Goal: Navigation & Orientation: Find specific page/section

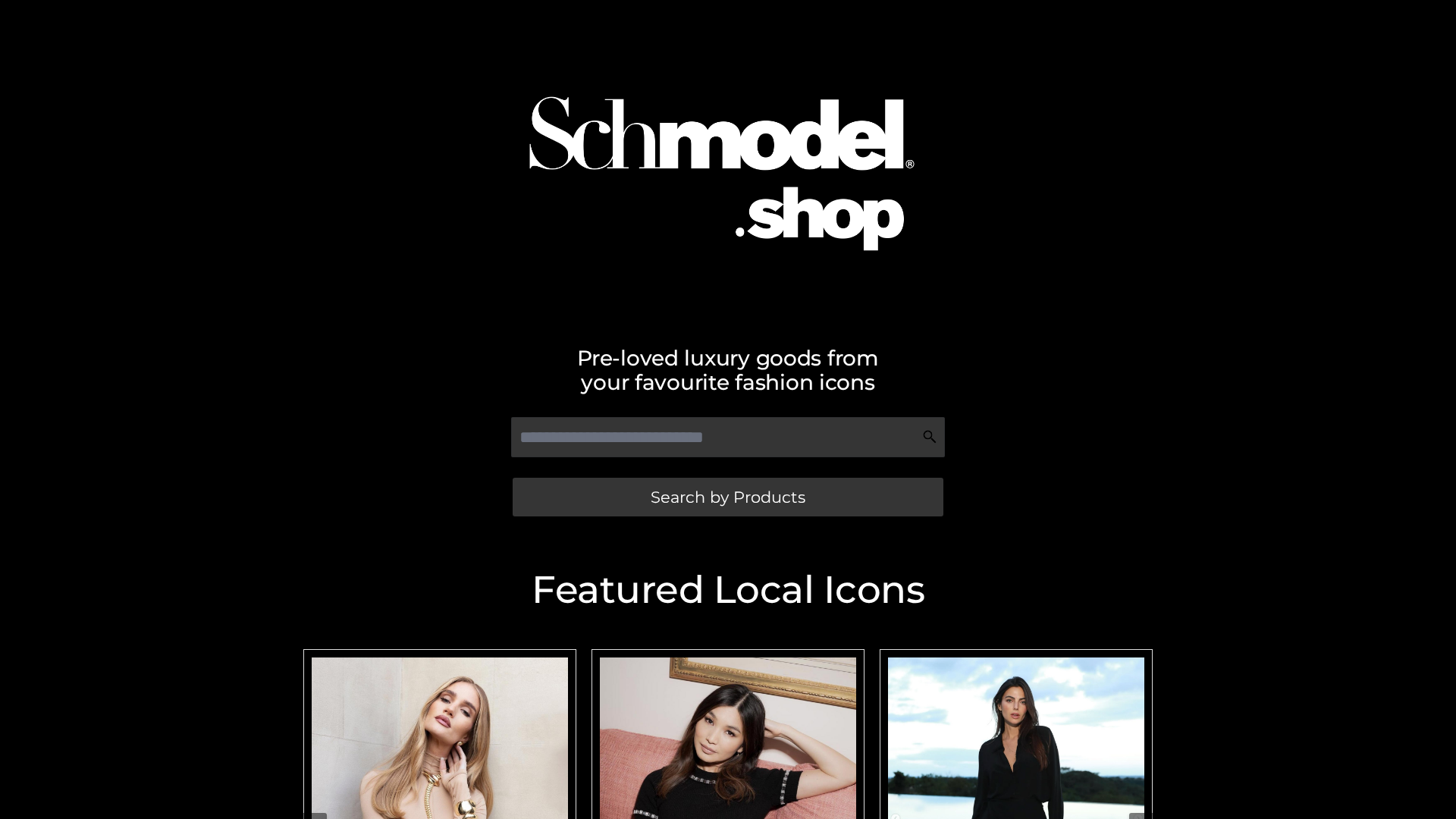
click at [727, 497] on span "Search by Products" at bounding box center [728, 497] width 155 height 16
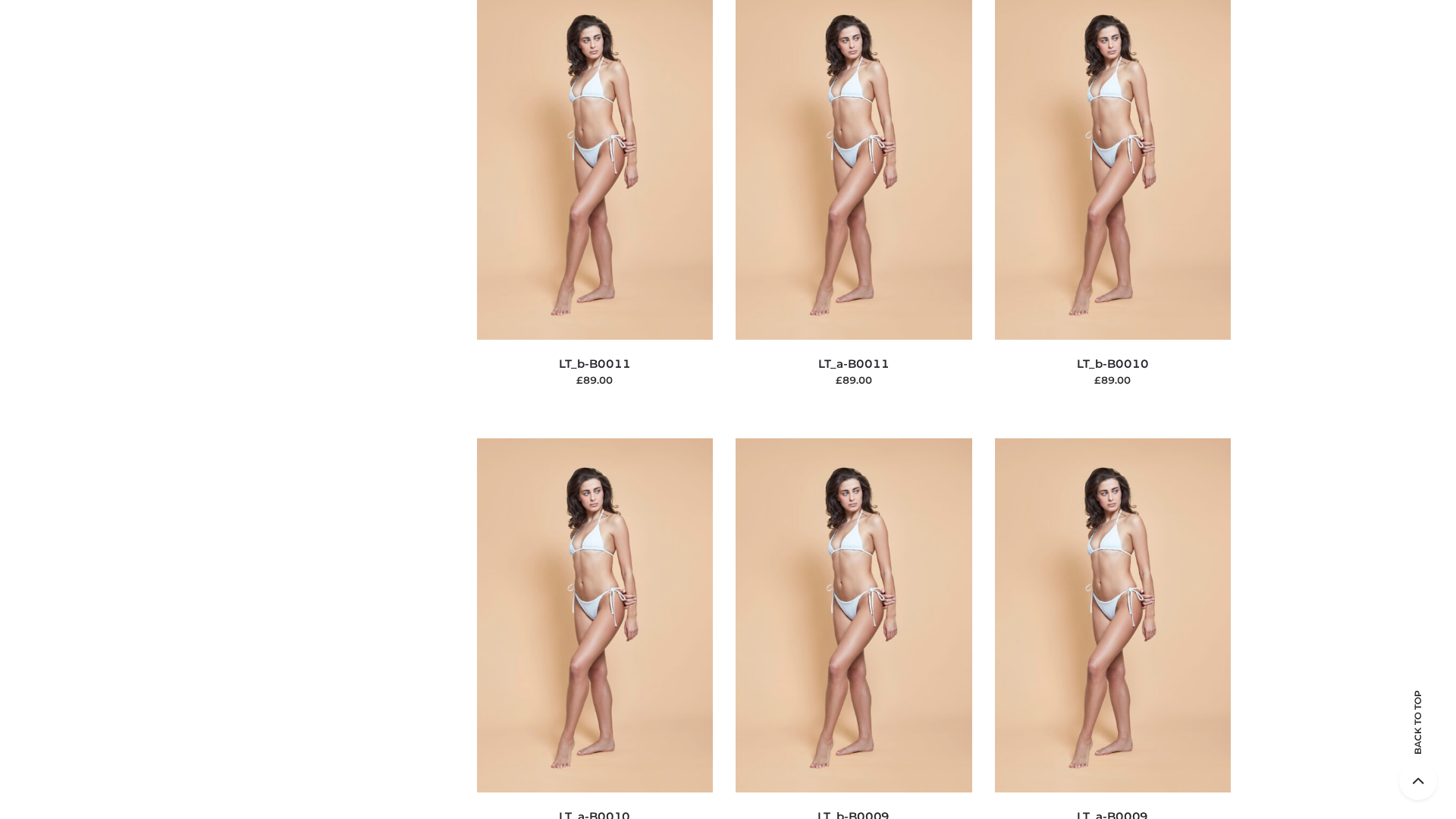
scroll to position [6808, 0]
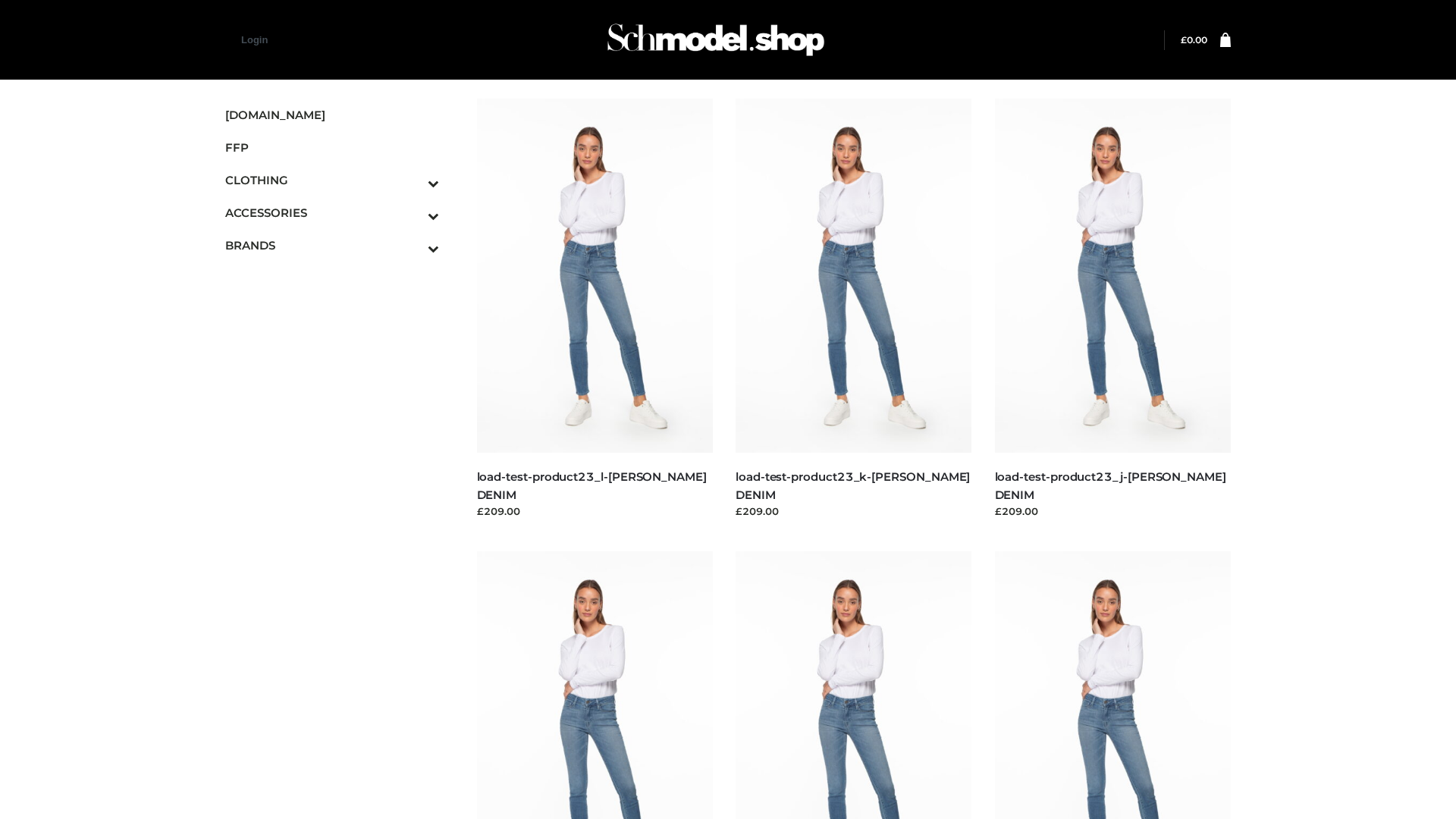
scroll to position [1329, 0]
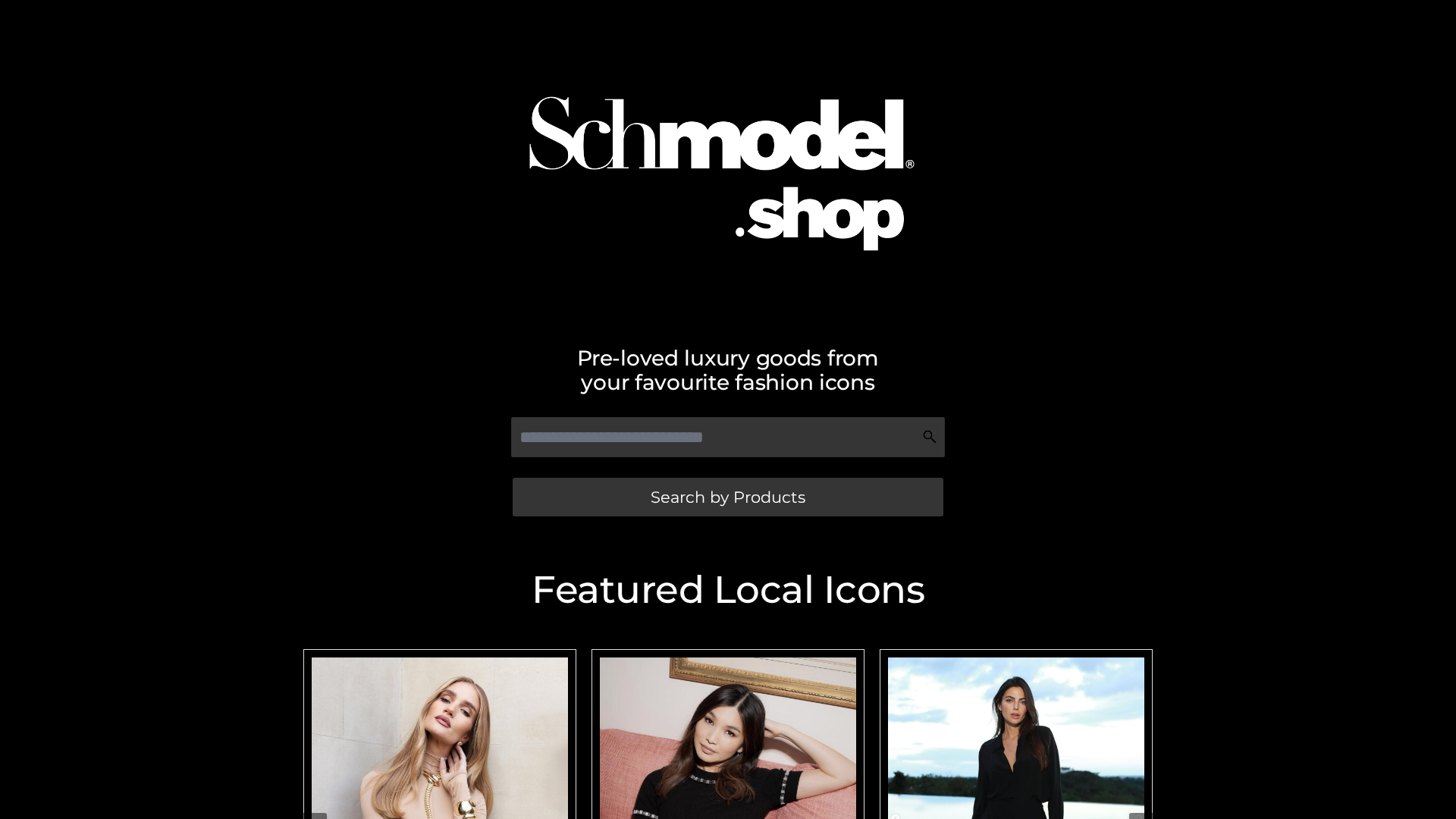
click at [727, 497] on span "Search by Products" at bounding box center [728, 497] width 155 height 16
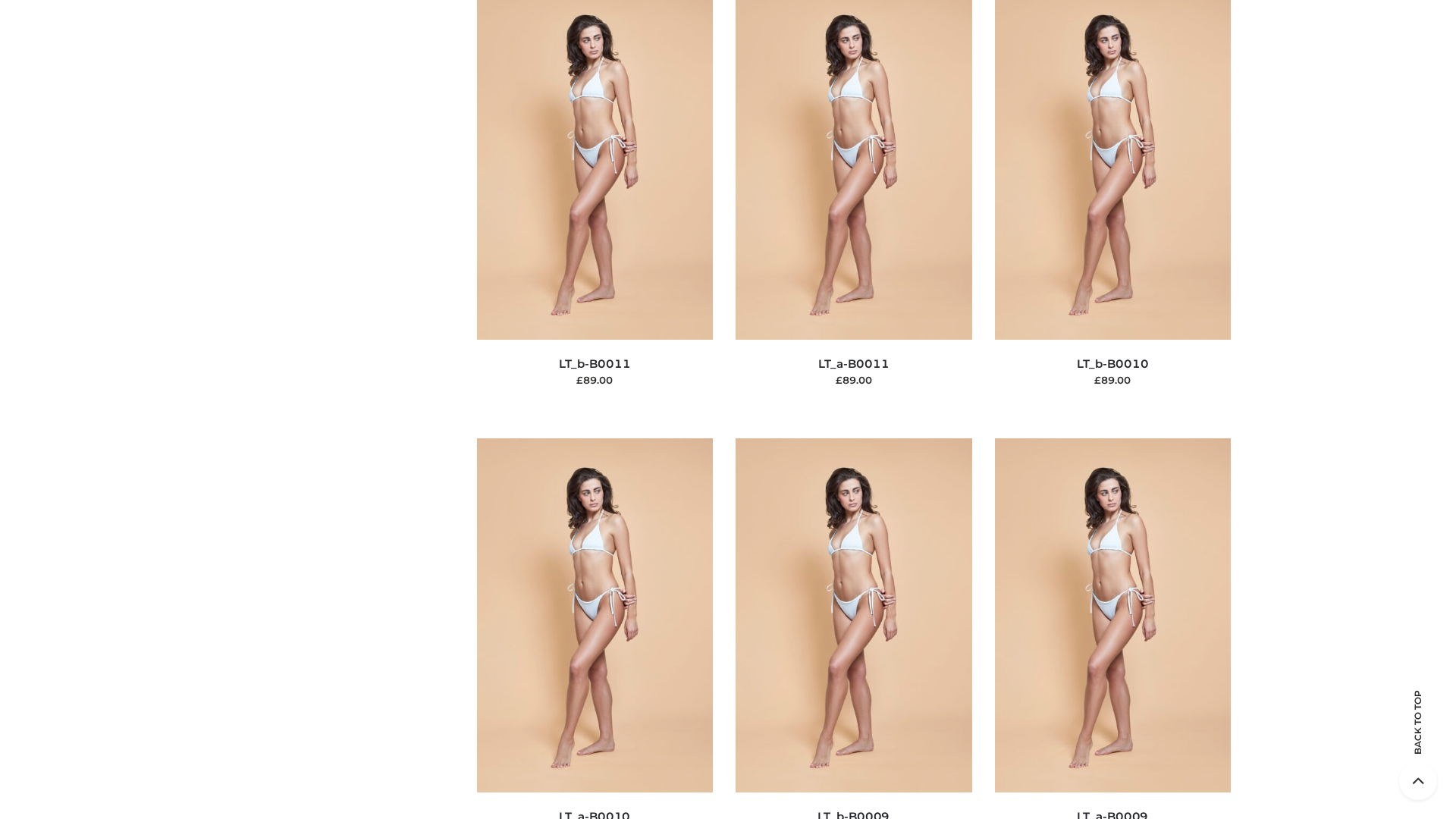
scroll to position [6808, 0]
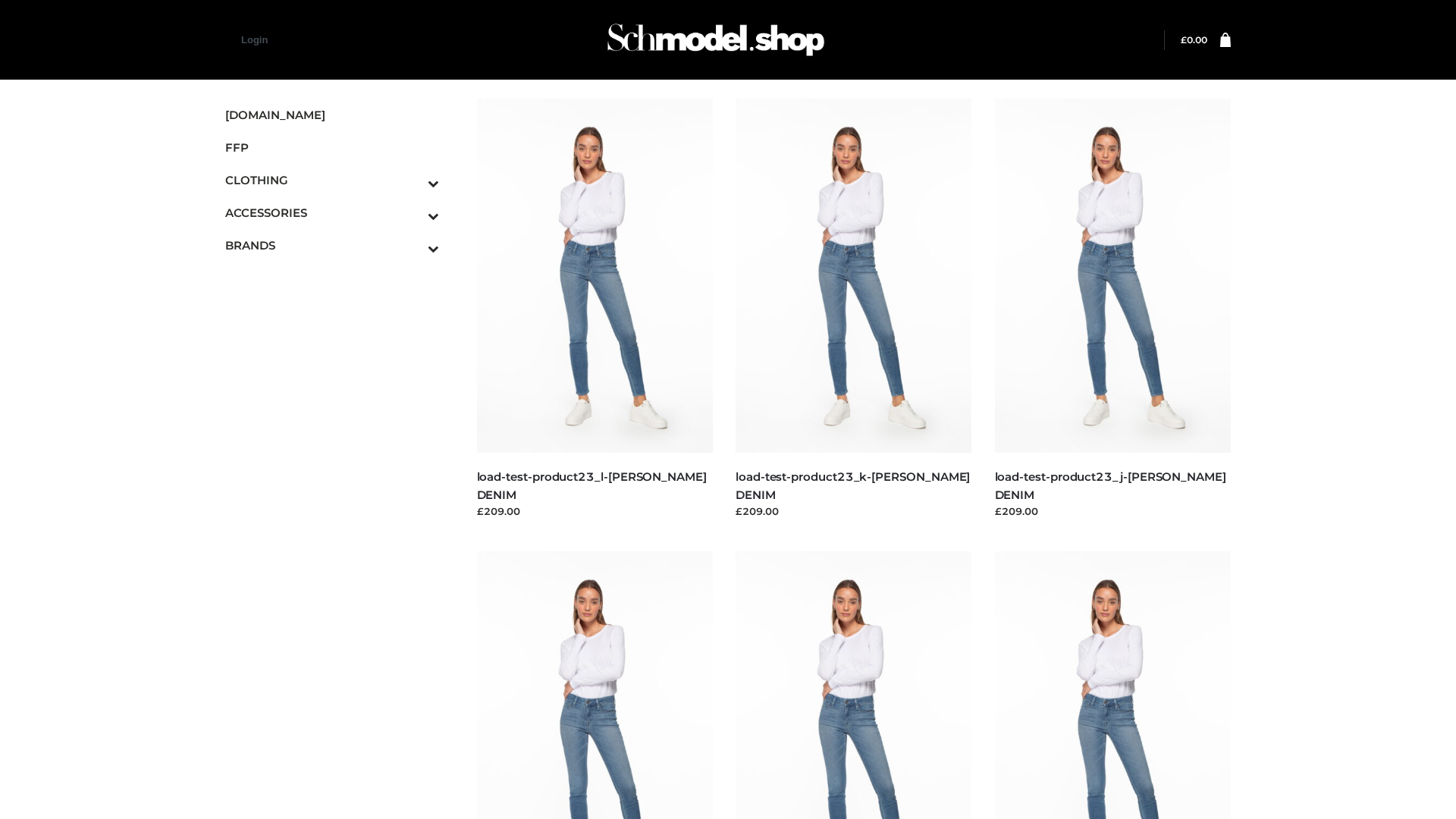
scroll to position [1329, 0]
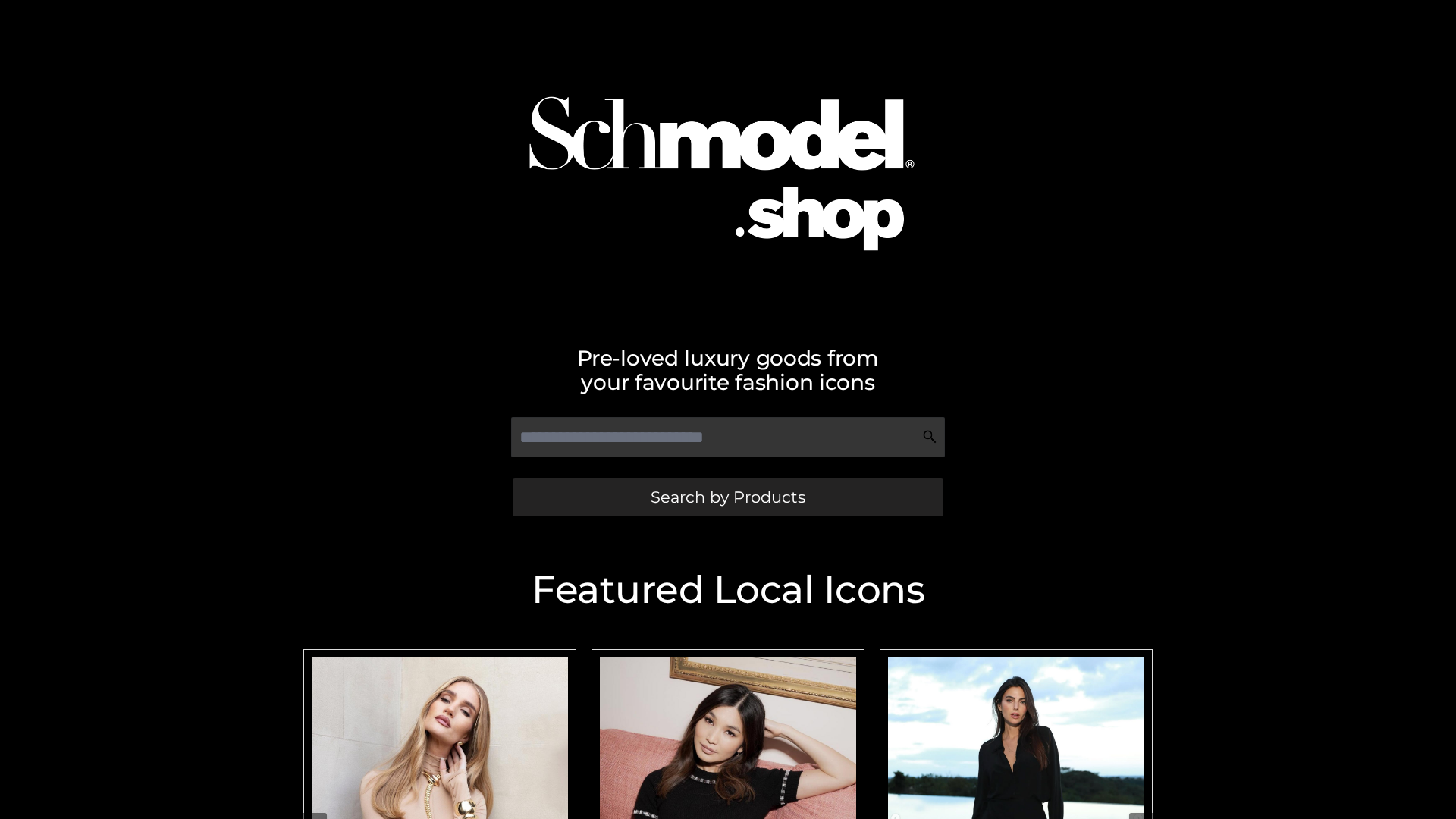
click at [727, 497] on span "Search by Products" at bounding box center [728, 497] width 155 height 16
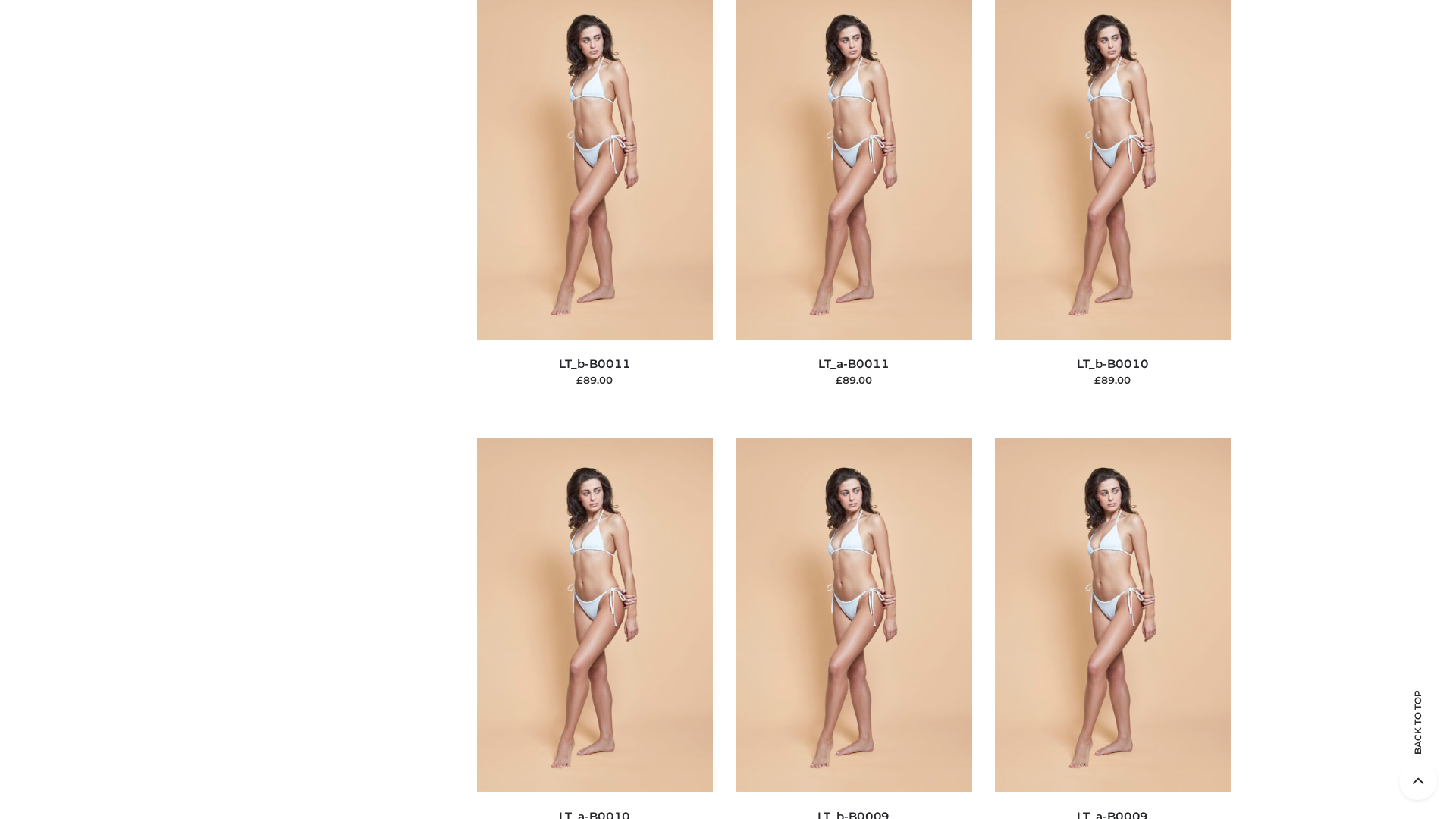
scroll to position [6808, 0]
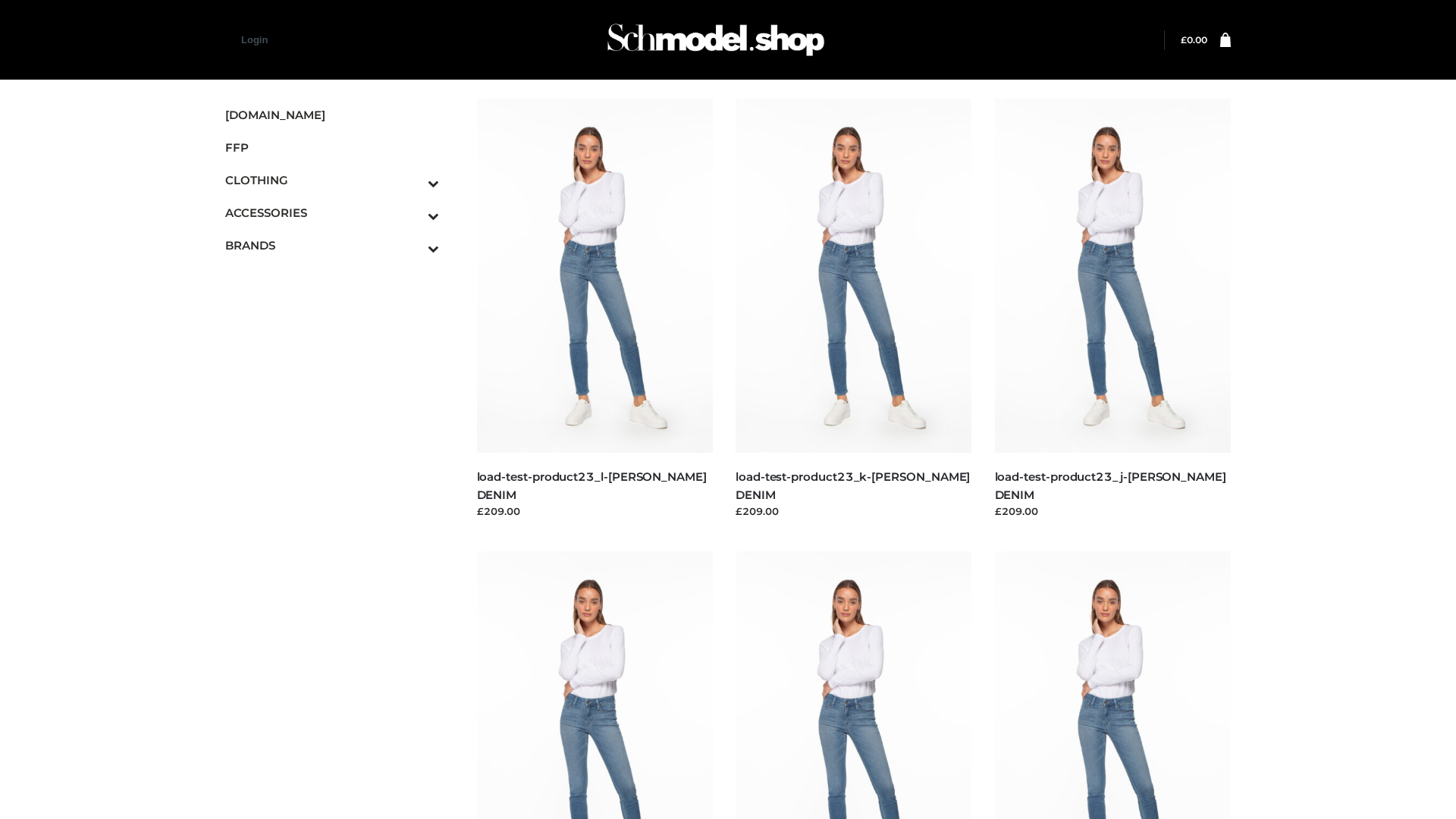
scroll to position [1329, 0]
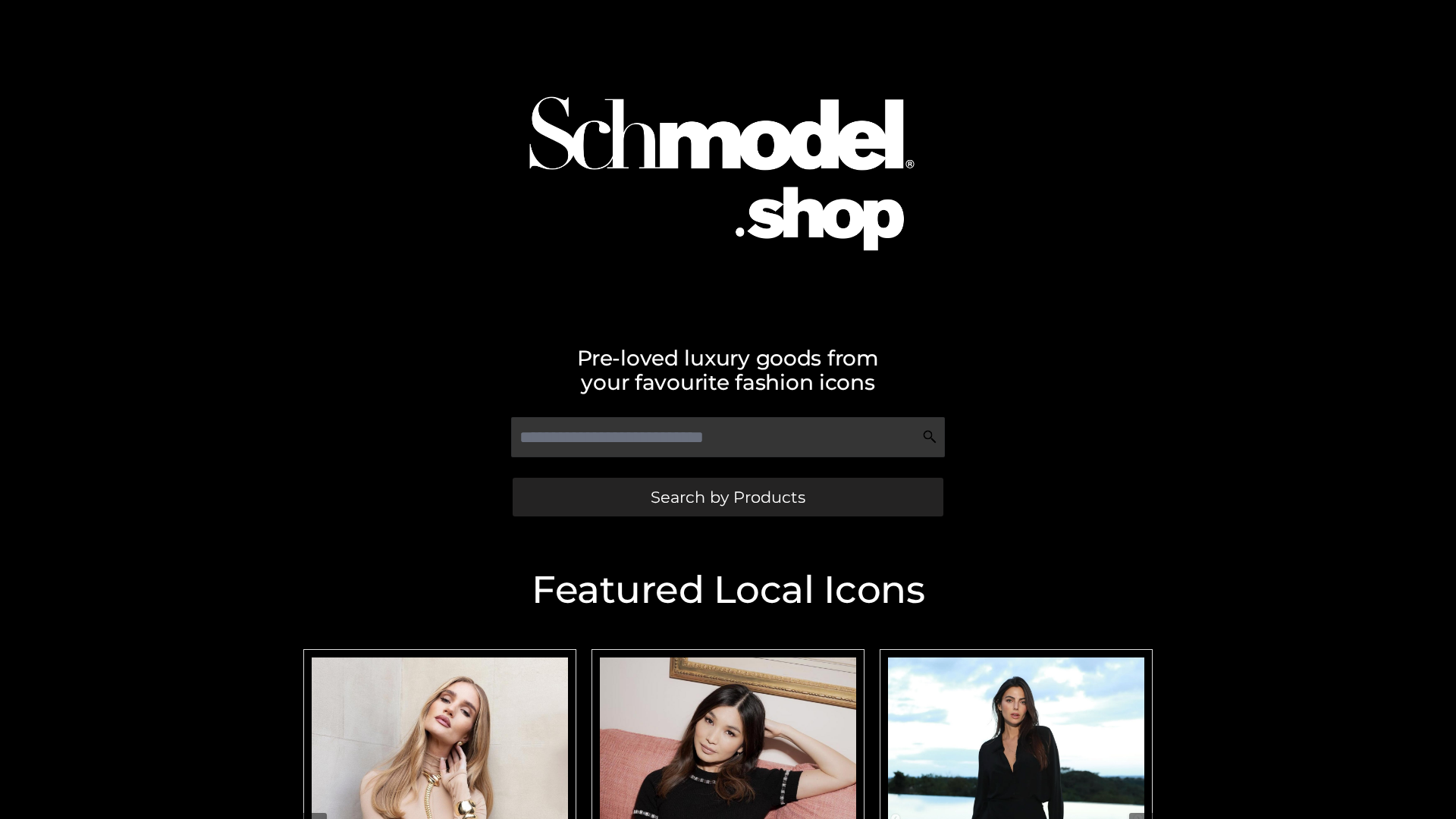
click at [727, 497] on span "Search by Products" at bounding box center [728, 497] width 155 height 16
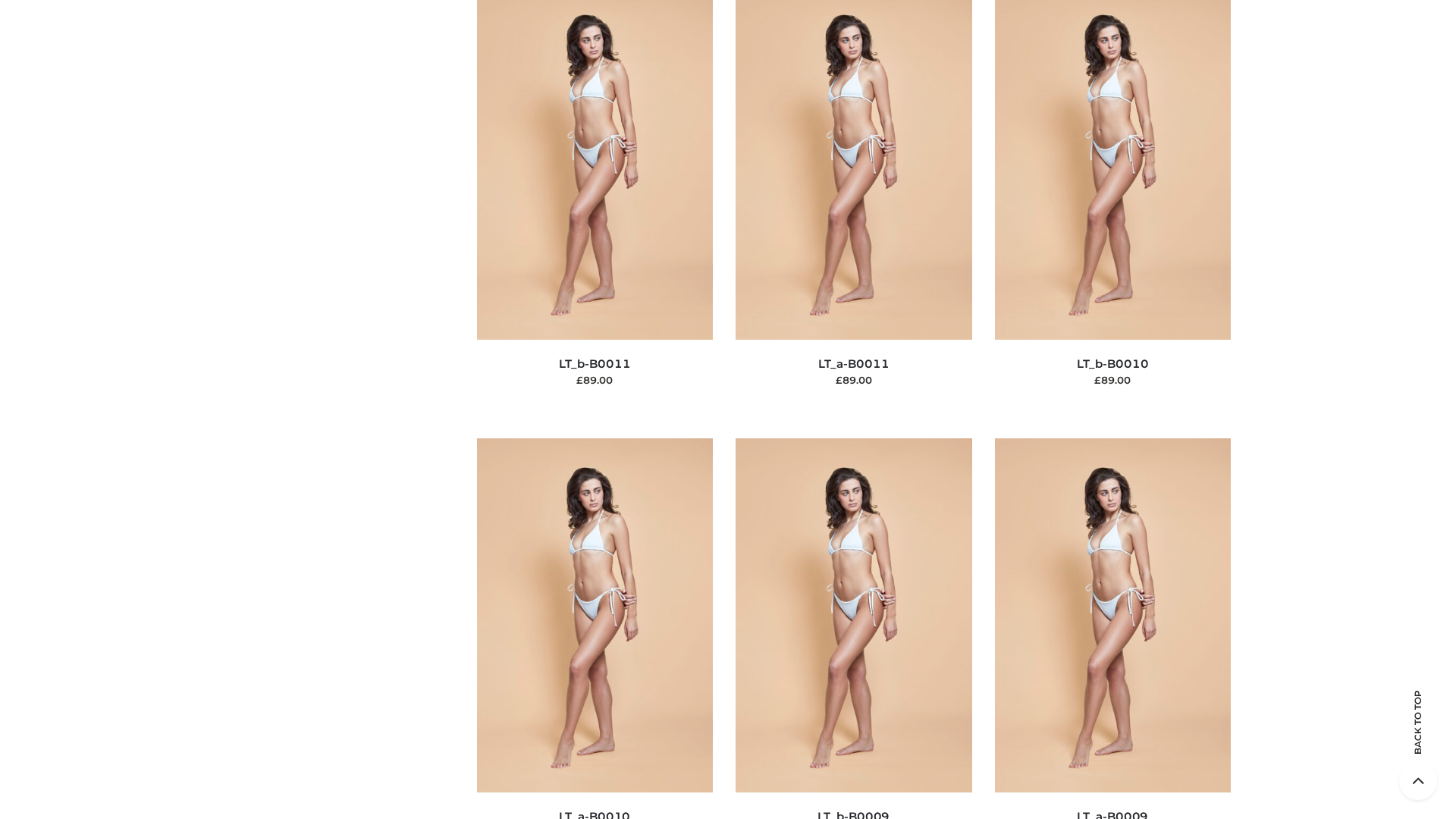
scroll to position [6808, 0]
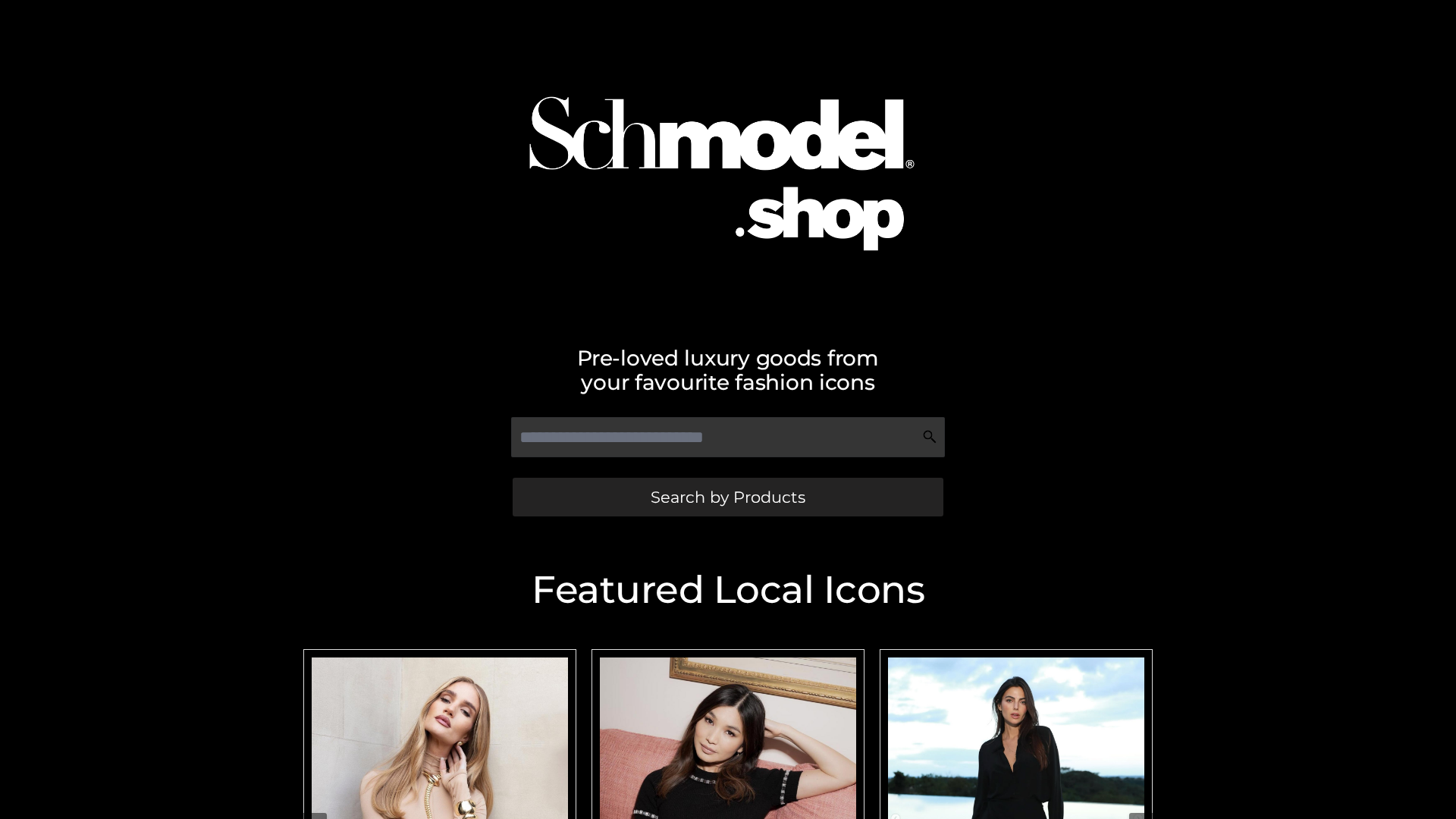
click at [727, 497] on span "Search by Products" at bounding box center [728, 497] width 155 height 16
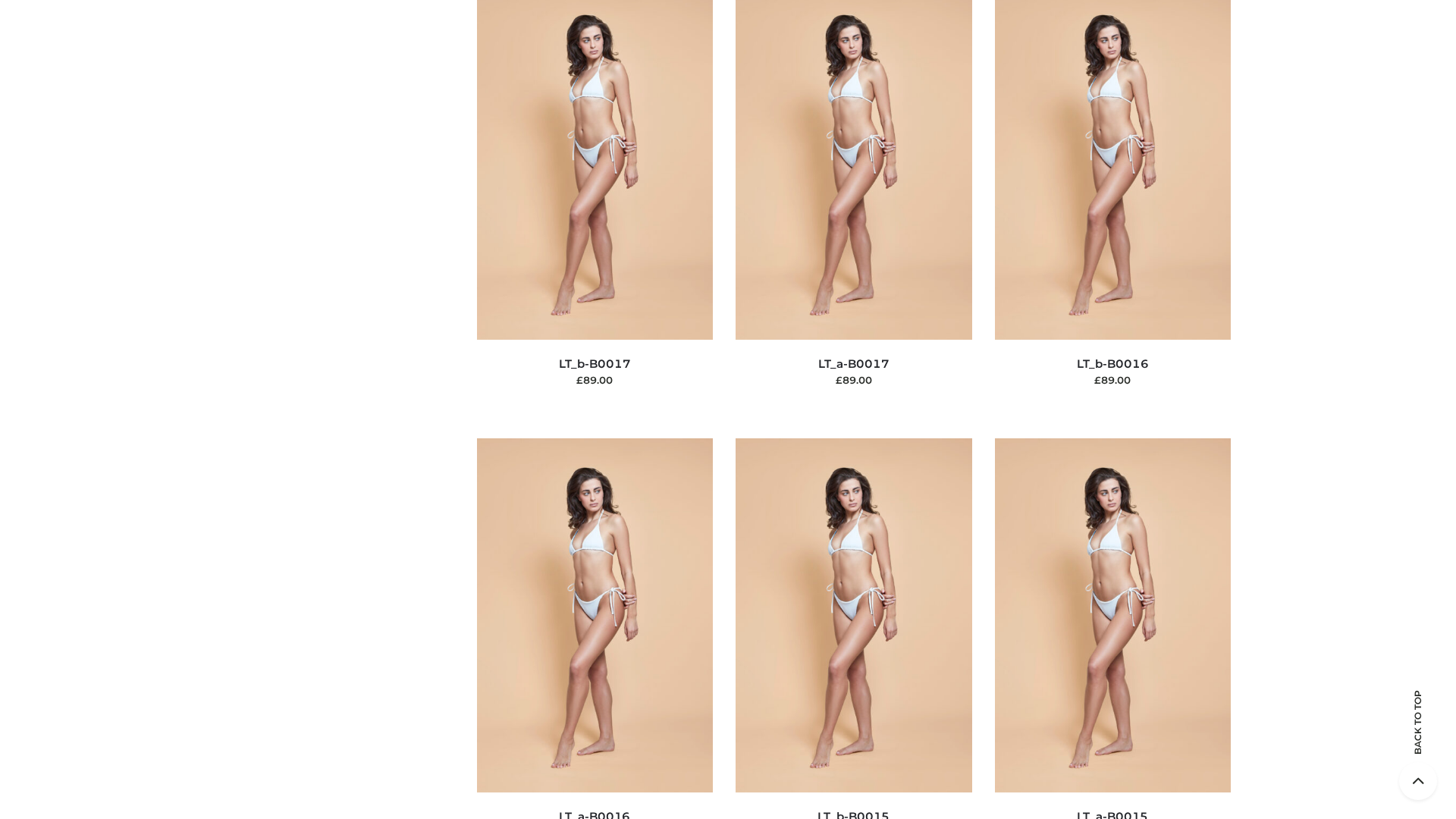
scroll to position [4982, 0]
